Goal: Task Accomplishment & Management: Manage account settings

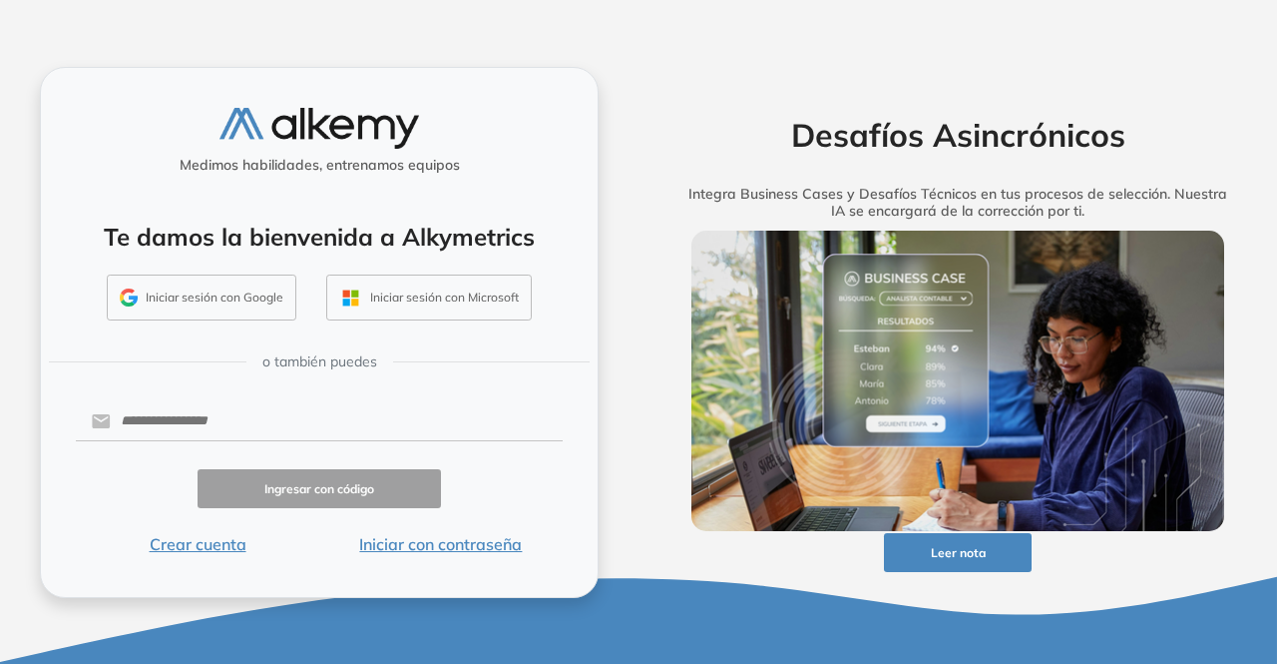
click at [223, 292] on button "Iniciar sesión con Google" at bounding box center [202, 297] width 190 height 46
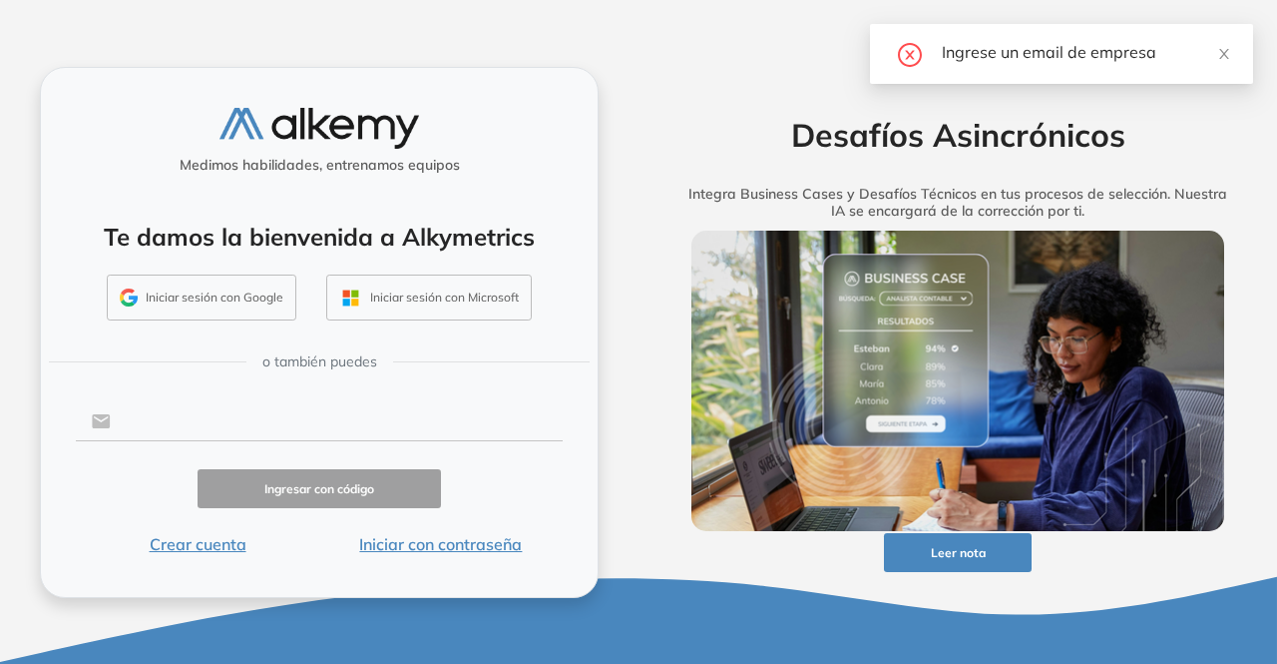
click at [259, 422] on input "text" at bounding box center [337, 421] width 452 height 38
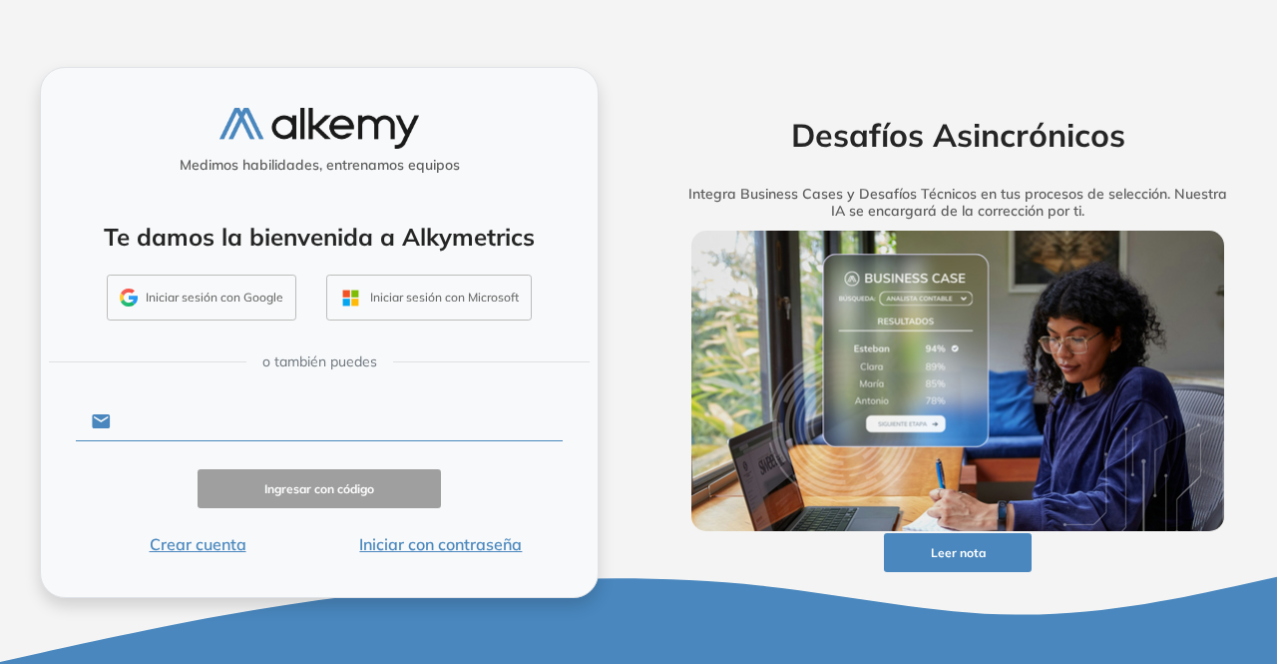
type input "**********"
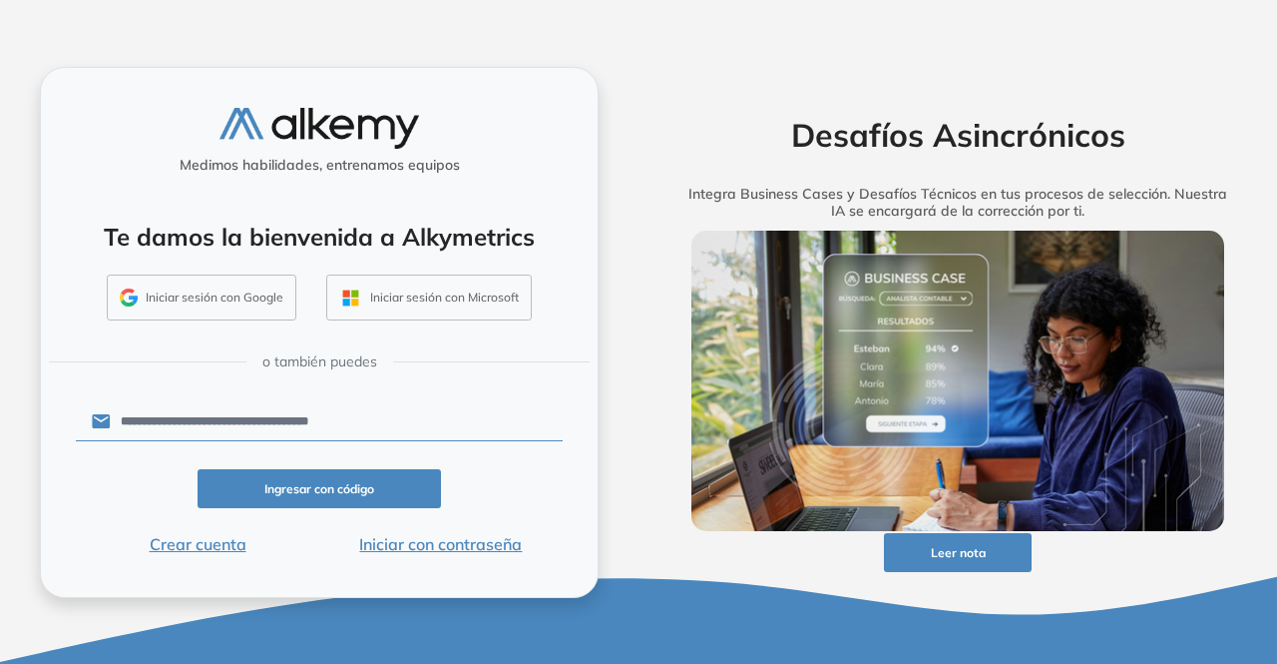
click at [251, 296] on button "Iniciar sesión con Google" at bounding box center [202, 297] width 190 height 46
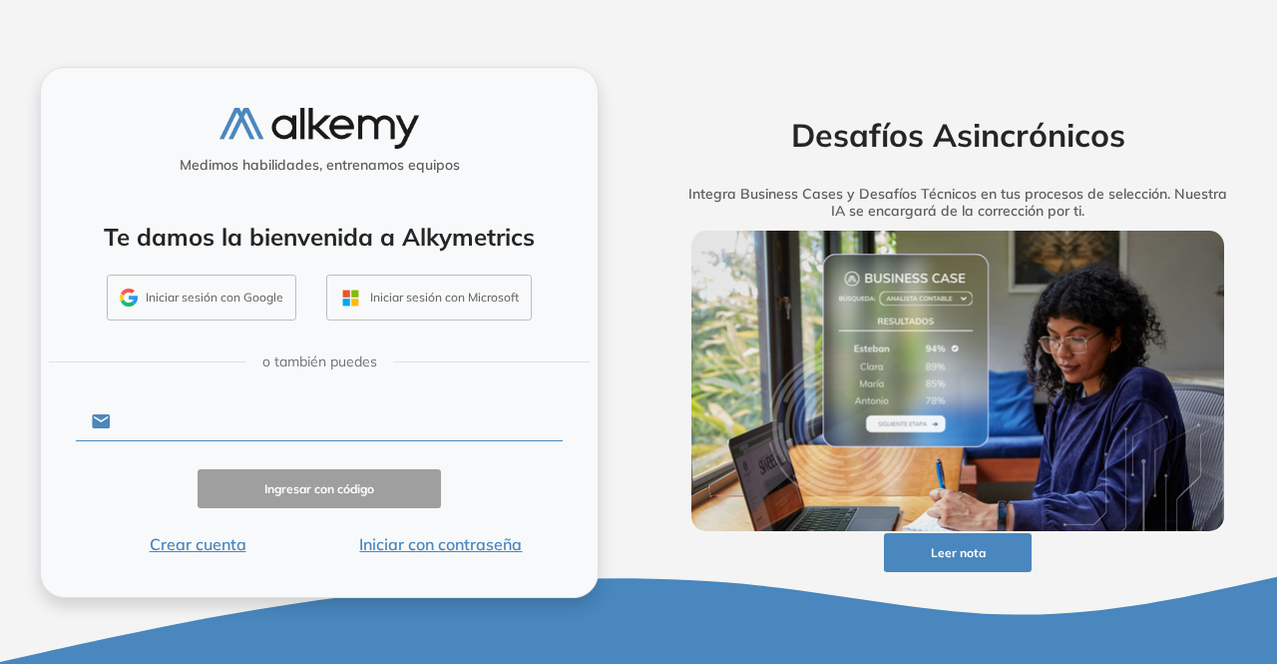
click at [273, 413] on input "text" at bounding box center [337, 421] width 452 height 38
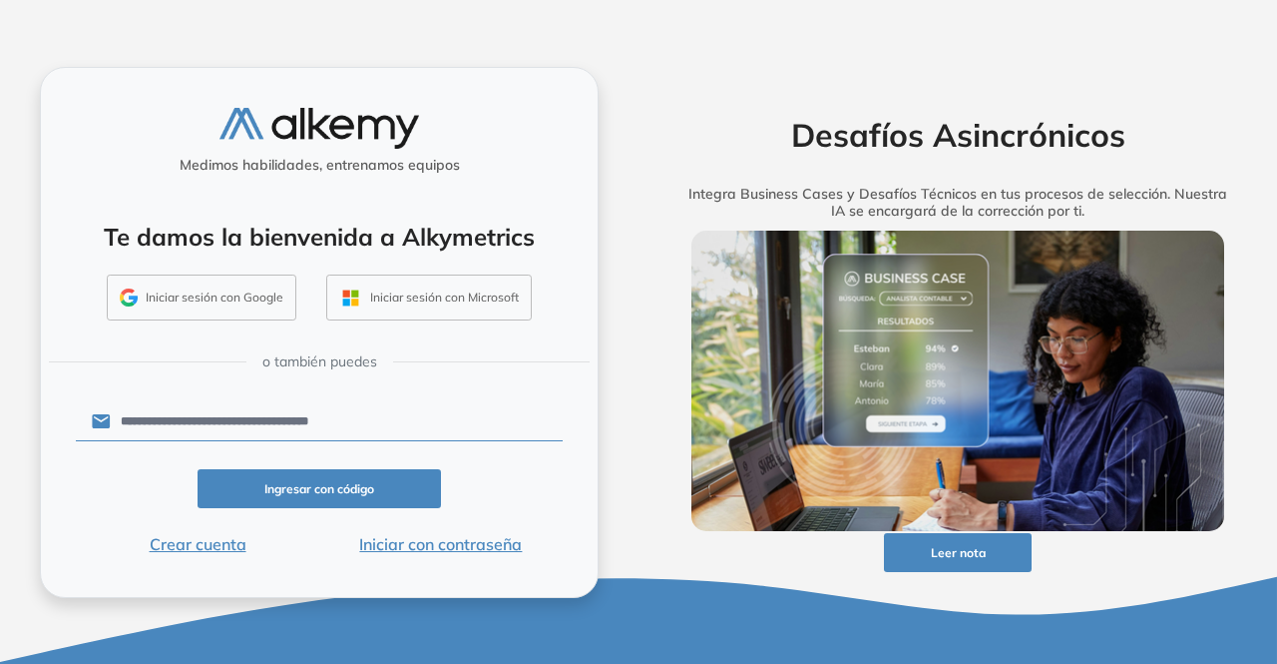
drag, startPoint x: 247, startPoint y: 484, endPoint x: 302, endPoint y: 490, distance: 55.2
click at [302, 490] on button "Ingresar con código" at bounding box center [319, 488] width 243 height 39
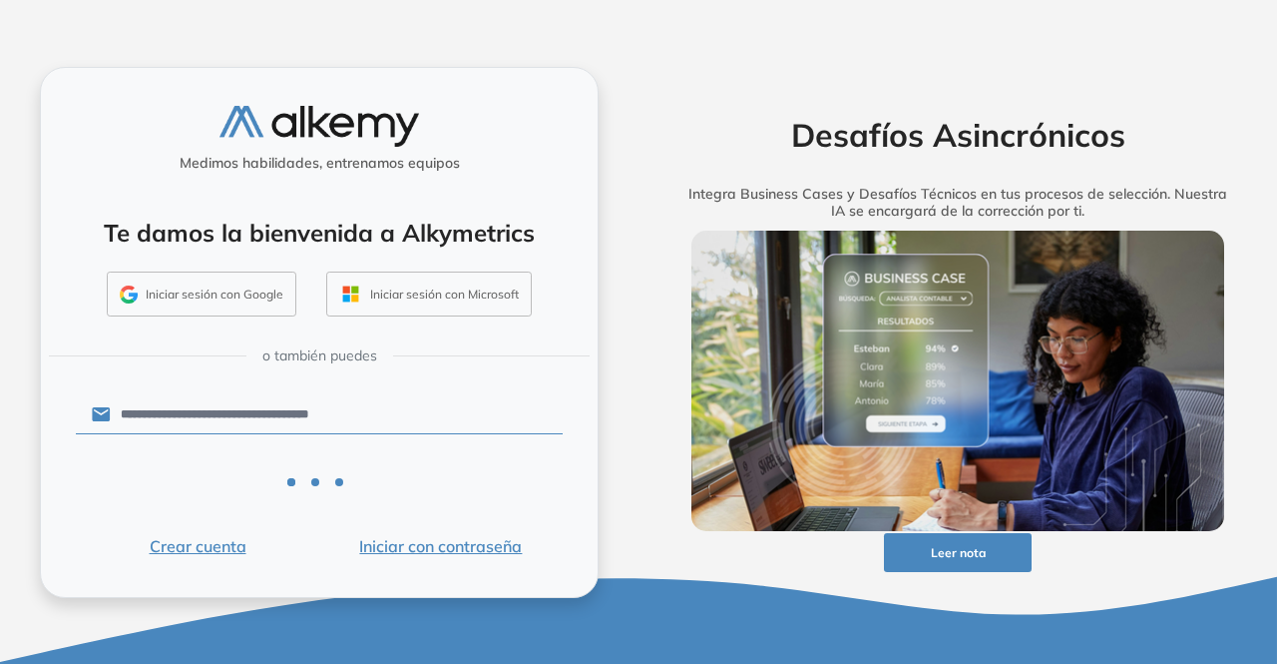
click at [302, 490] on div at bounding box center [319, 494] width 80 height 32
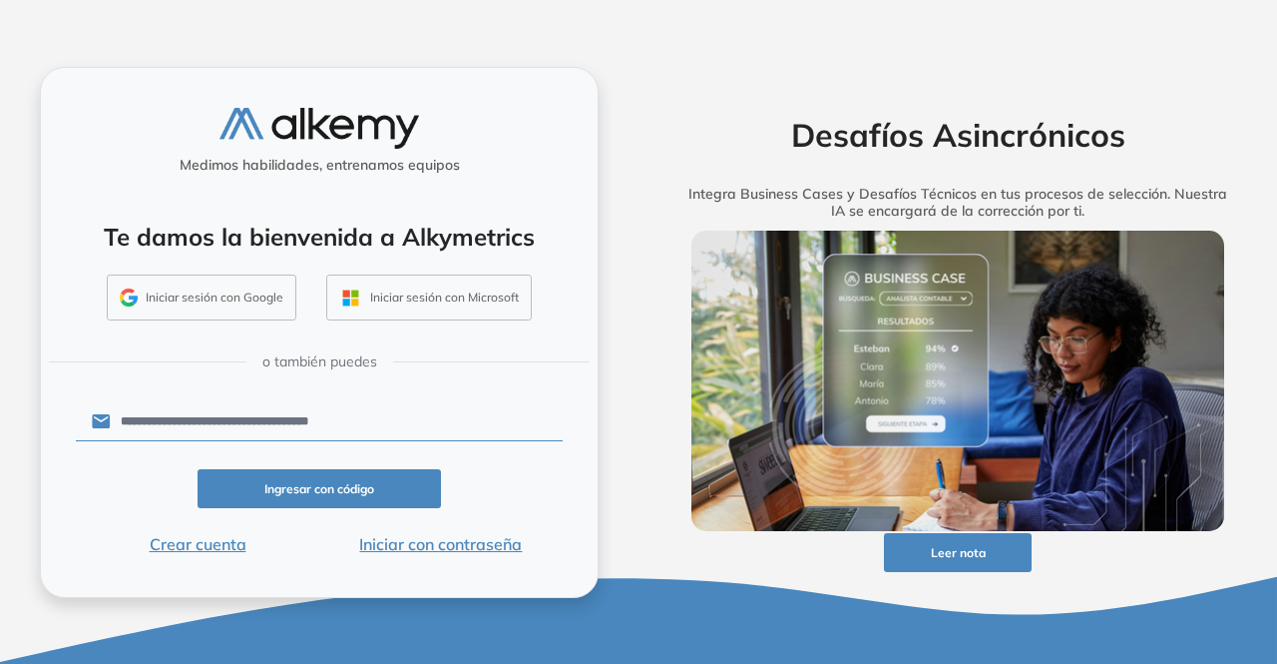
click at [417, 300] on button "Iniciar sesión con Microsoft" at bounding box center [429, 297] width 206 height 46
click at [402, 428] on input "**********" at bounding box center [337, 421] width 452 height 38
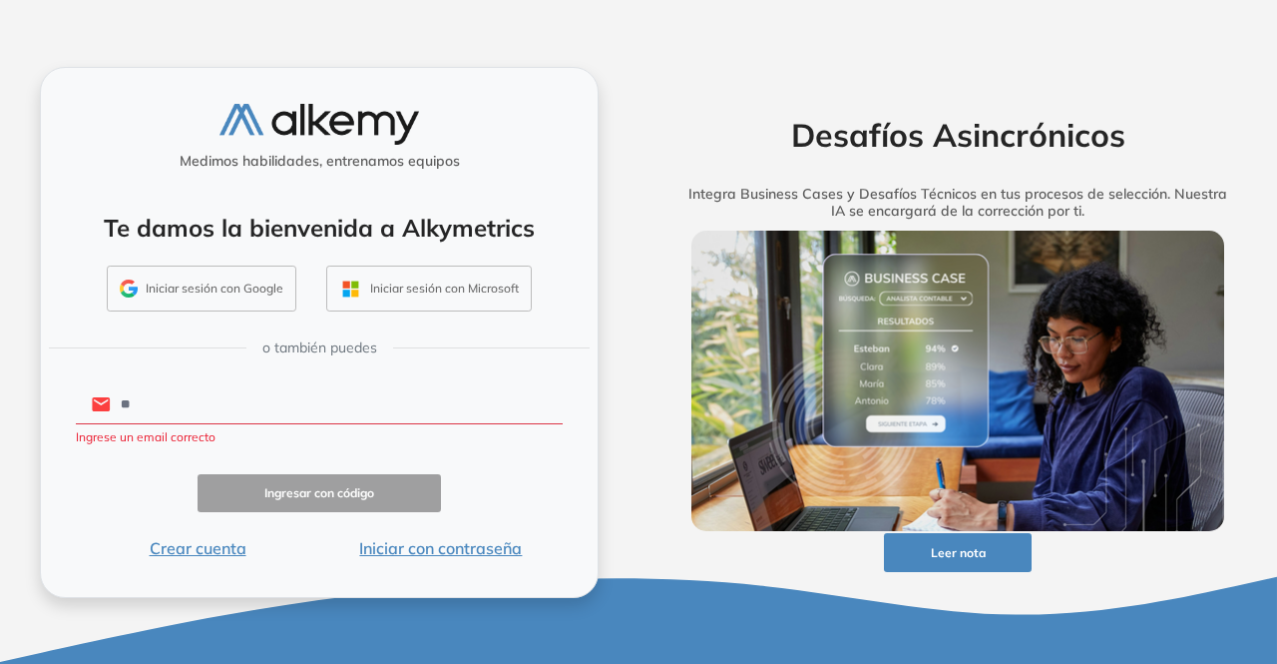
type input "*"
click at [172, 282] on button "Iniciar sesión con Google" at bounding box center [202, 288] width 190 height 46
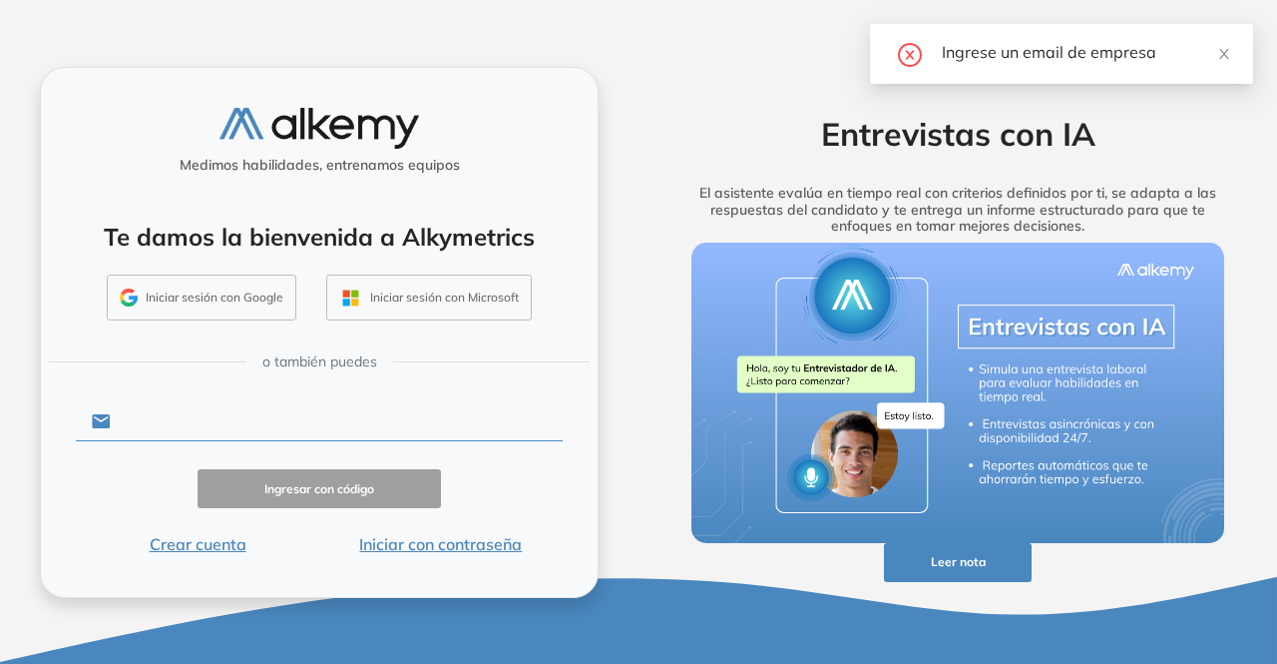
drag, startPoint x: 0, startPoint y: 0, endPoint x: 168, endPoint y: 412, distance: 444.9
click at [168, 412] on input "text" at bounding box center [337, 421] width 452 height 38
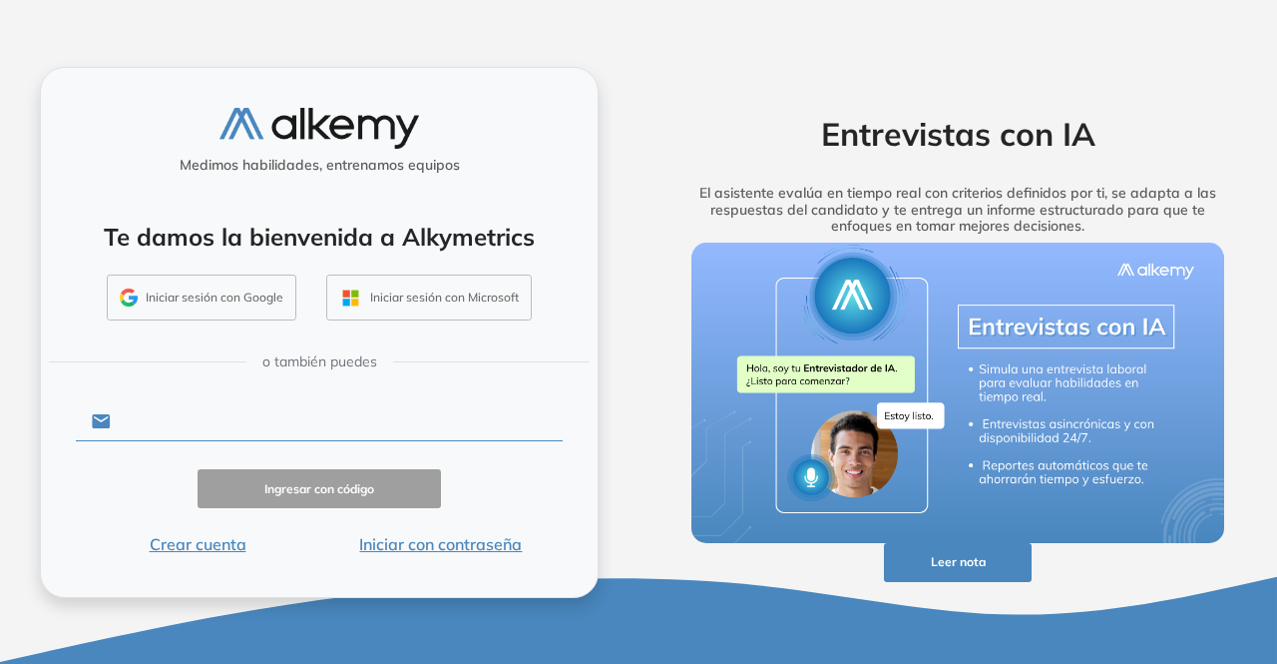
type input "**********"
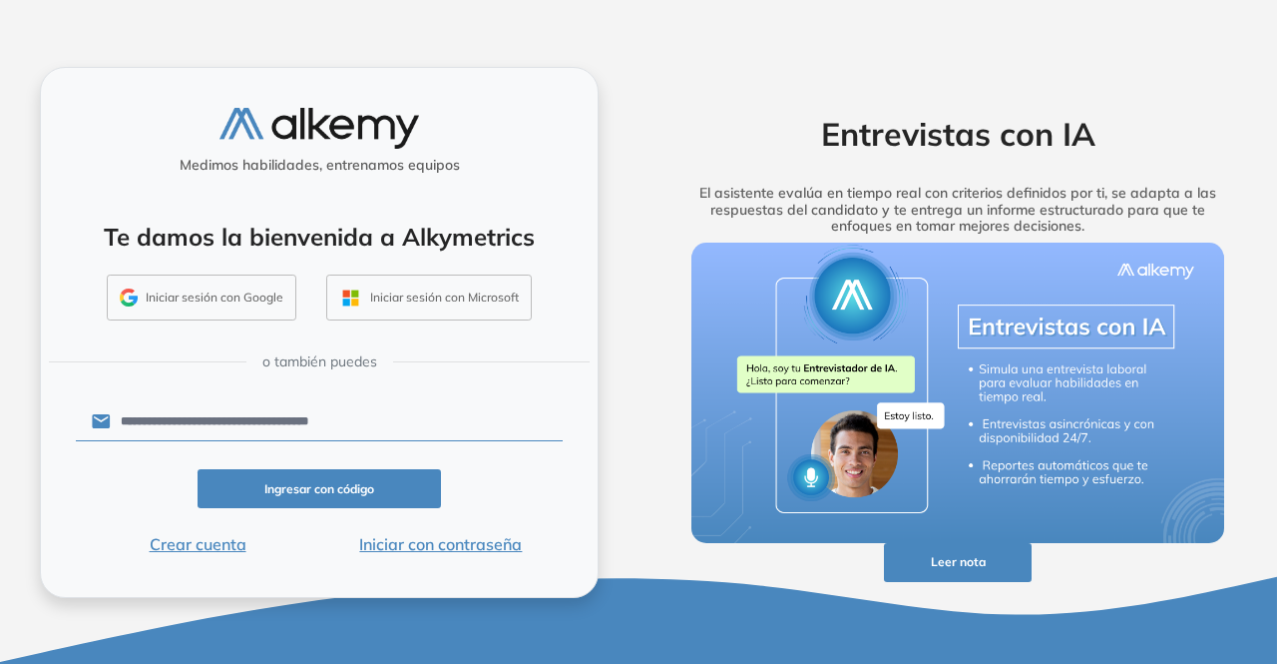
click at [419, 550] on button "Iniciar con contraseña" at bounding box center [440, 544] width 243 height 24
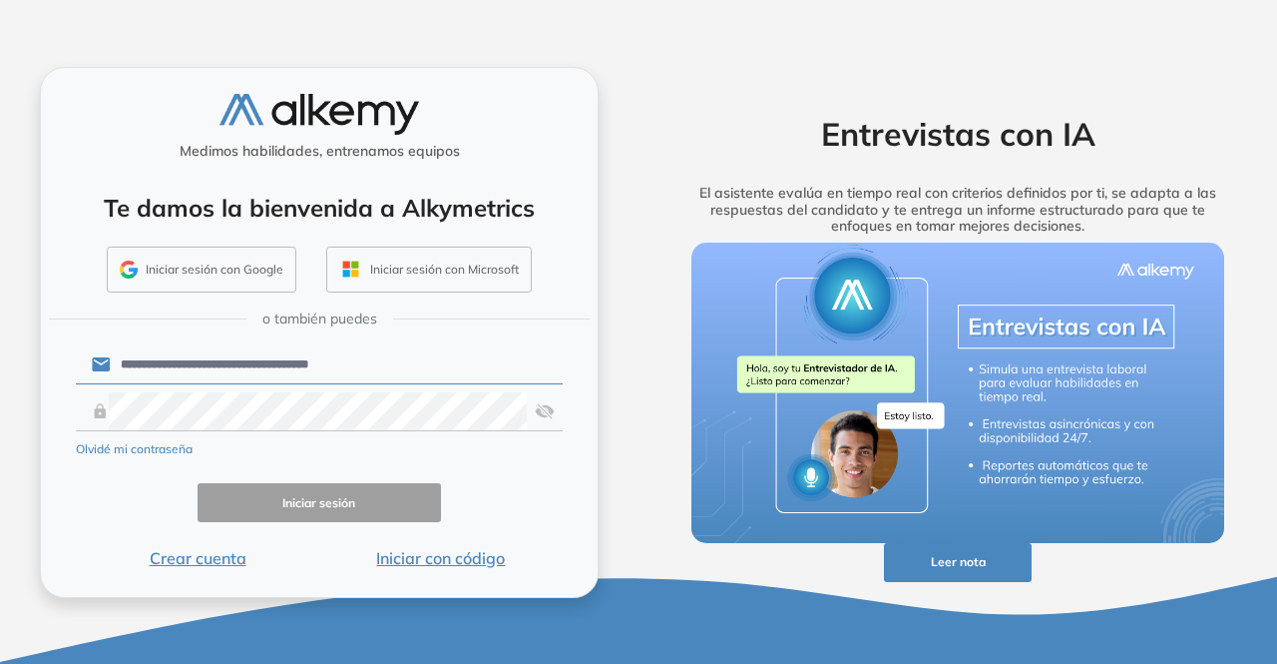
click at [225, 246] on div "Te damos la bienvenida a Alkymetrics Iniciar sesión con Google Iniciar sesión c…" at bounding box center [319, 235] width 521 height 131
click at [225, 262] on button "Iniciar sesión con Google" at bounding box center [202, 269] width 190 height 46
